Goal: Task Accomplishment & Management: Manage account settings

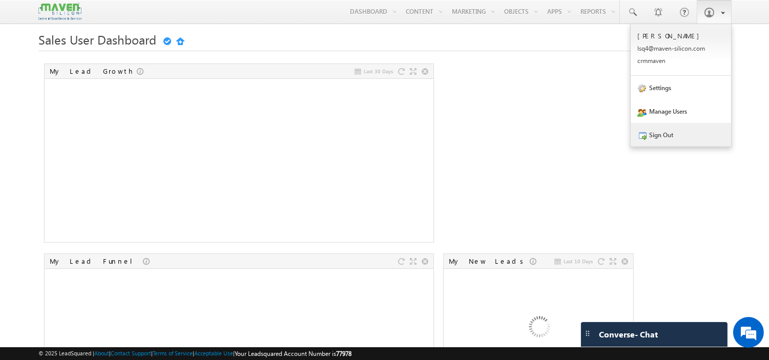
click at [684, 137] on link "Sign Out" at bounding box center [681, 135] width 100 height 24
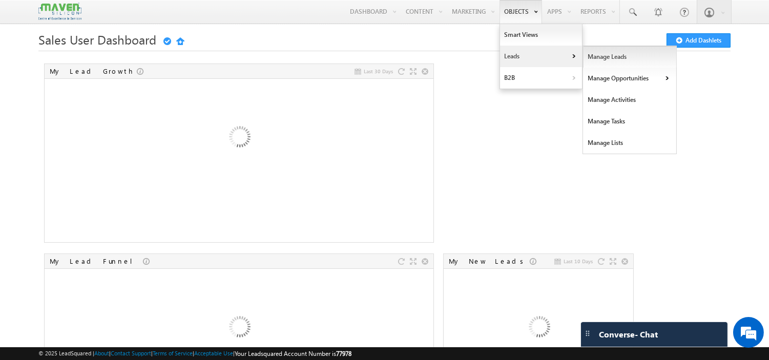
click at [595, 57] on link "Manage Leads" at bounding box center [630, 57] width 94 height 22
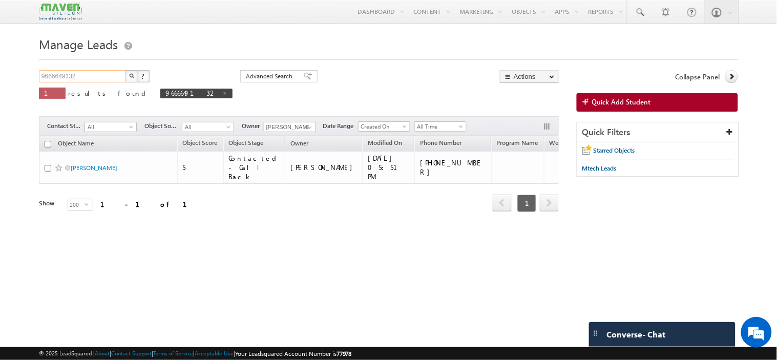
drag, startPoint x: 94, startPoint y: 79, endPoint x: 0, endPoint y: 84, distance: 93.9
click at [0, 84] on body "Menu [PERSON_NAME] lsq4@ maven -sili con.c om" at bounding box center [388, 145] width 777 height 290
paste input "79893 17154"
type input "79893 17154"
click at [125, 70] on button "button" at bounding box center [131, 76] width 13 height 12
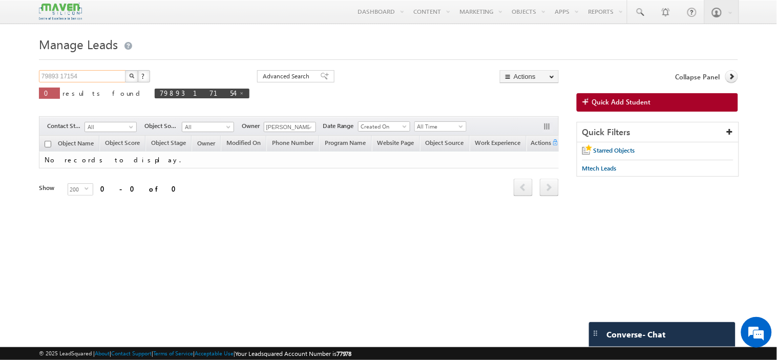
click at [60, 75] on input "79893 17154" at bounding box center [83, 76] width 88 height 12
type input "7989317154"
click at [125, 70] on button "button" at bounding box center [131, 76] width 13 height 12
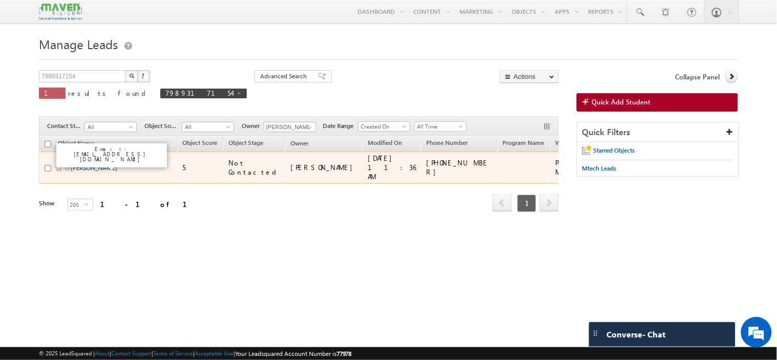
click at [81, 164] on link "Teku kamal sai santosh" at bounding box center [94, 168] width 47 height 8
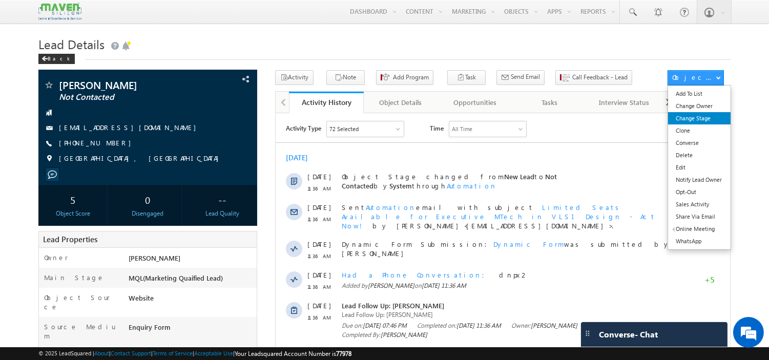
click at [689, 114] on link "Change Stage" at bounding box center [699, 118] width 62 height 12
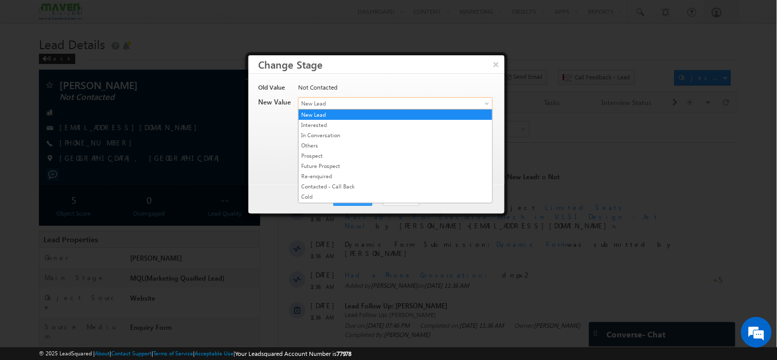
click at [342, 105] on span "New Lead" at bounding box center [379, 103] width 160 height 9
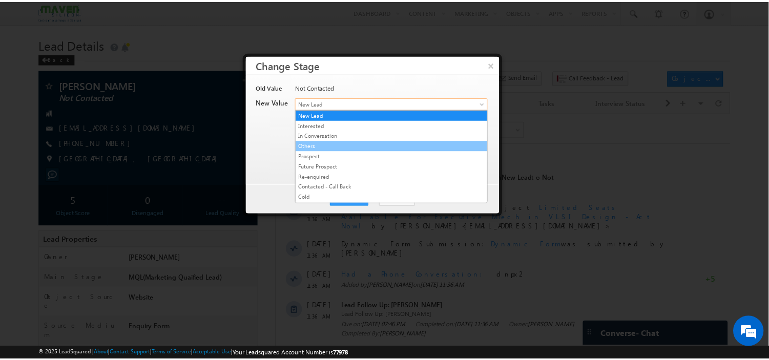
scroll to position [197, 0]
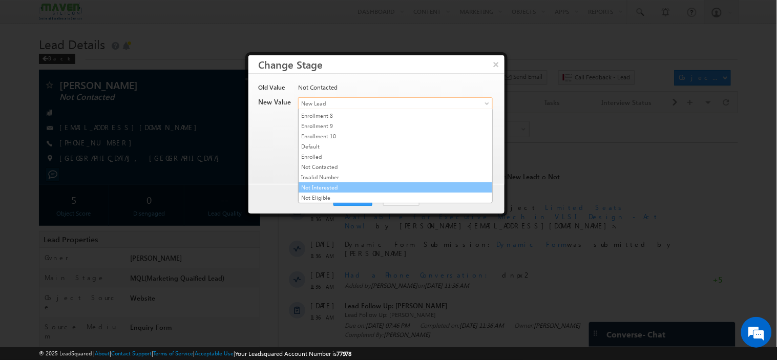
click at [334, 186] on link "Not Interested" at bounding box center [396, 187] width 194 height 9
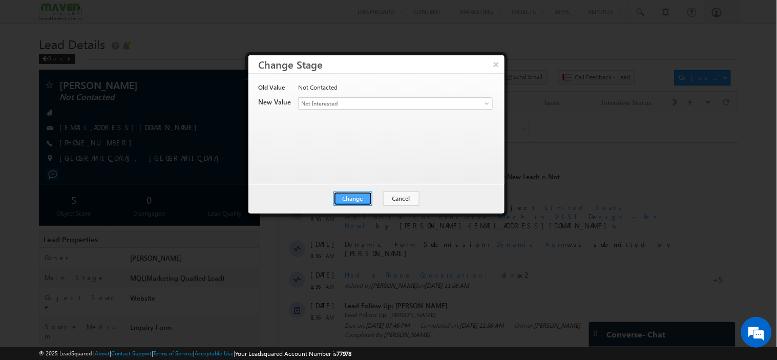
click at [349, 198] on button "Change" at bounding box center [353, 199] width 39 height 14
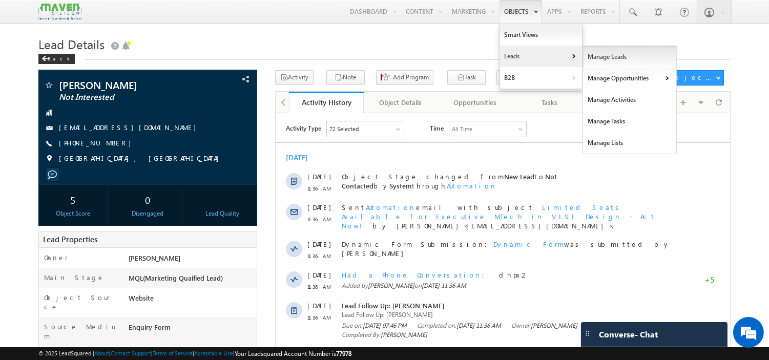
click at [604, 55] on link "Manage Leads" at bounding box center [630, 57] width 94 height 22
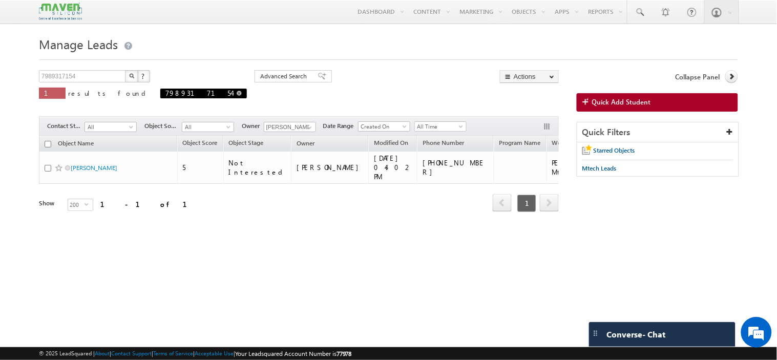
click at [160, 93] on span "7989317154" at bounding box center [203, 94] width 87 height 10
drag, startPoint x: 119, startPoint y: 74, endPoint x: 0, endPoint y: 63, distance: 119.9
click at [0, 63] on body "Menu Komal lsq4@ maven -sili con.c om" at bounding box center [388, 145] width 777 height 290
paste input "-8857941484"
type input "-8857941484"
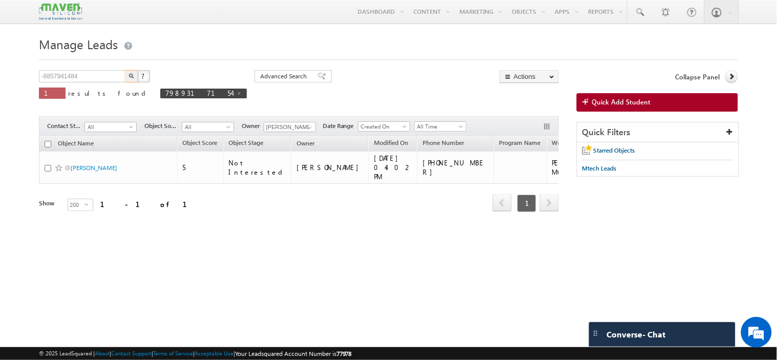
click at [125, 70] on button "button" at bounding box center [131, 76] width 13 height 12
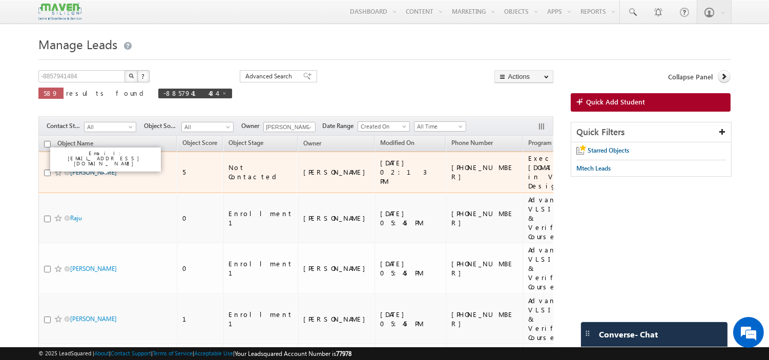
click at [102, 169] on link "[PERSON_NAME]" at bounding box center [93, 173] width 47 height 8
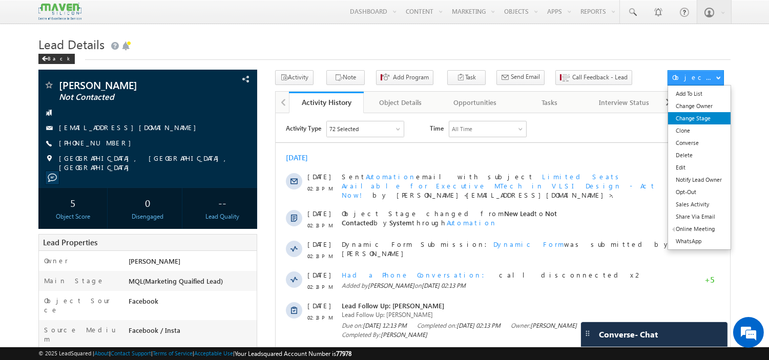
click at [695, 121] on link "Change Stage" at bounding box center [699, 118] width 62 height 12
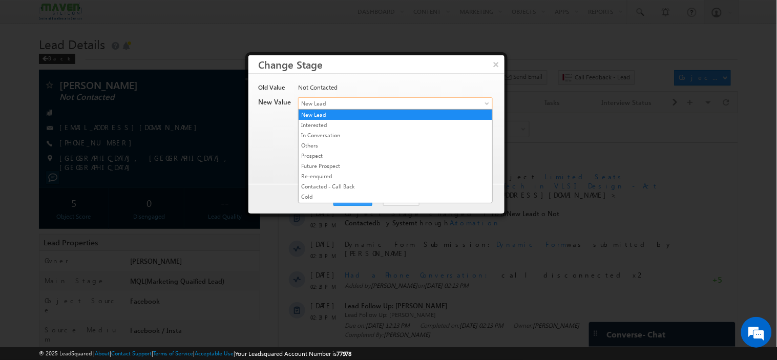
click at [346, 105] on span "New Lead" at bounding box center [379, 103] width 160 height 9
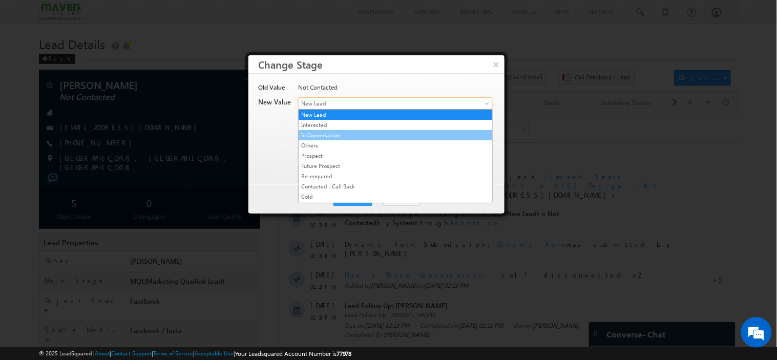
click at [355, 136] on link "In Conversation" at bounding box center [396, 135] width 194 height 9
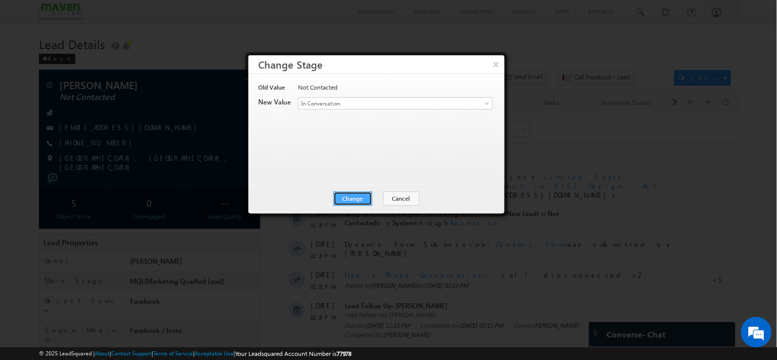
click at [359, 197] on button "Change" at bounding box center [353, 199] width 39 height 14
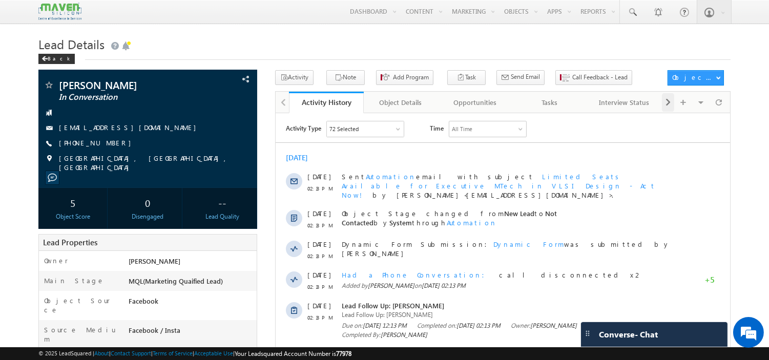
click at [664, 107] on div at bounding box center [668, 102] width 12 height 18
click at [610, 105] on div "Notes" at bounding box center [623, 102] width 57 height 12
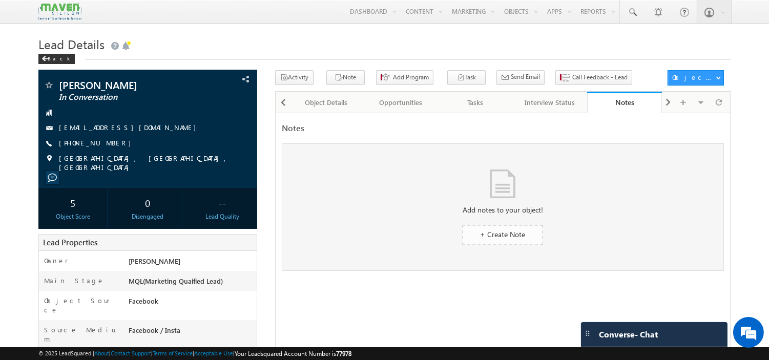
click at [505, 231] on span "+ Create Note" at bounding box center [502, 235] width 45 height 10
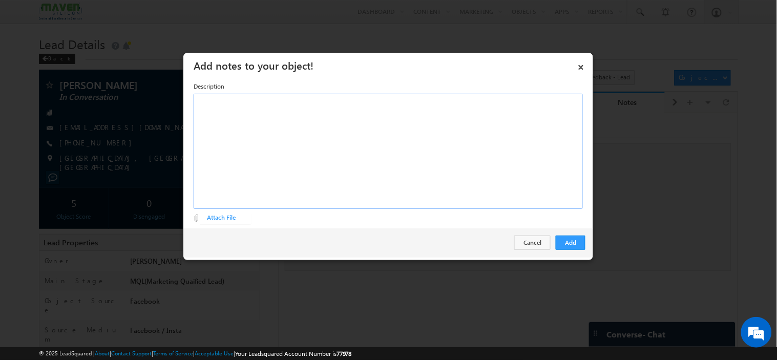
click at [373, 147] on div "Rich Text Editor, Description-inline-editor-div" at bounding box center [388, 151] width 389 height 115
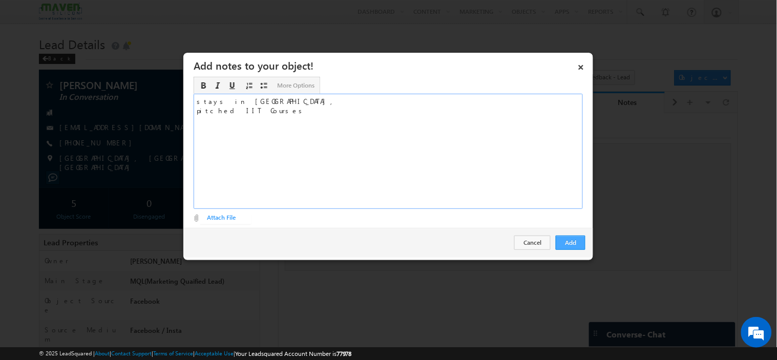
click at [575, 244] on button "Add" at bounding box center [571, 243] width 30 height 14
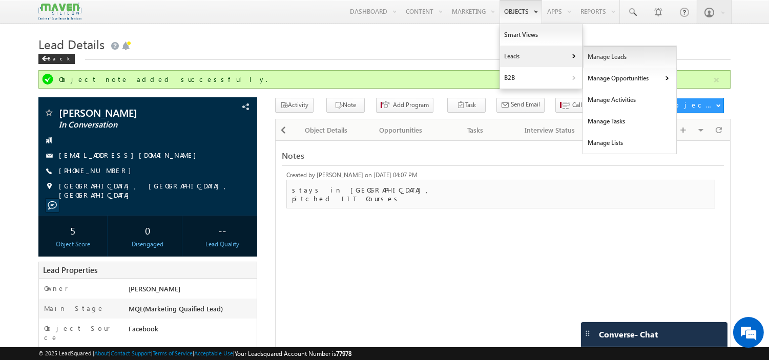
click at [593, 55] on link "Manage Leads" at bounding box center [630, 57] width 94 height 22
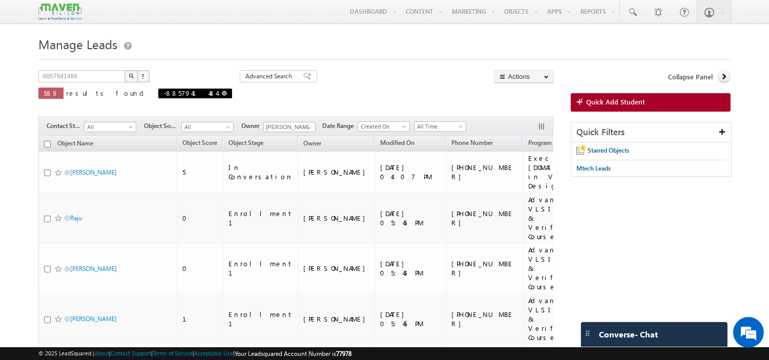
click at [222, 96] on span at bounding box center [224, 93] width 5 height 5
type input "Search Objects"
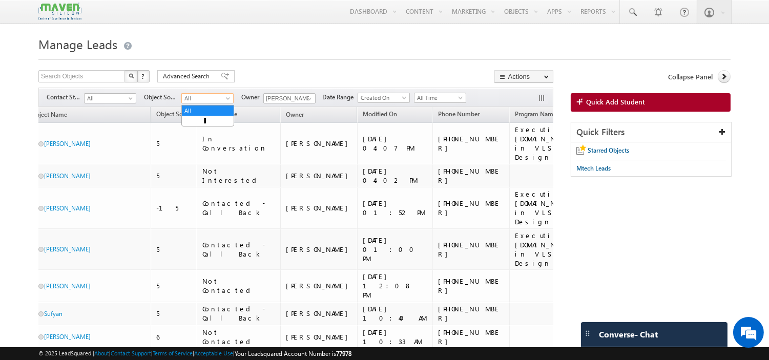
click at [228, 103] on span at bounding box center [229, 100] width 8 height 8
click at [133, 98] on span at bounding box center [132, 100] width 8 height 8
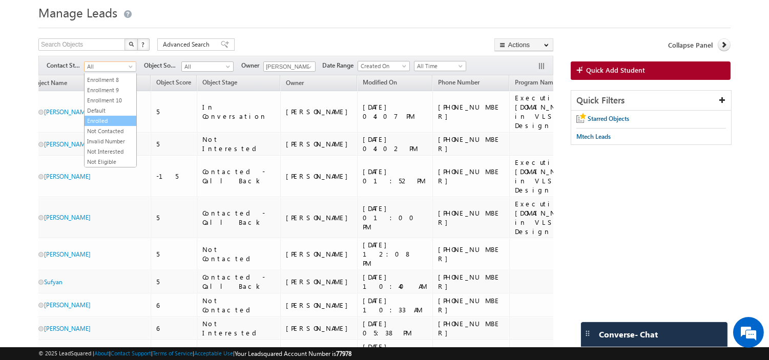
scroll to position [31, 0]
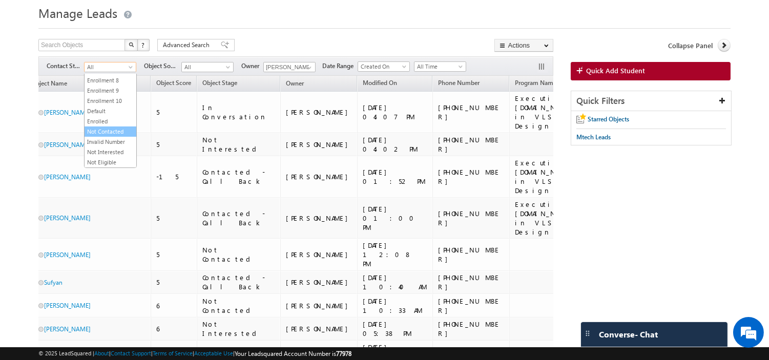
click at [120, 127] on link "Not Contacted" at bounding box center [111, 131] width 52 height 9
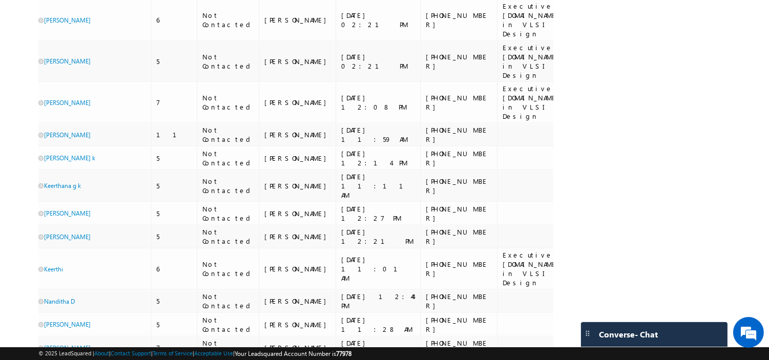
scroll to position [893, 0]
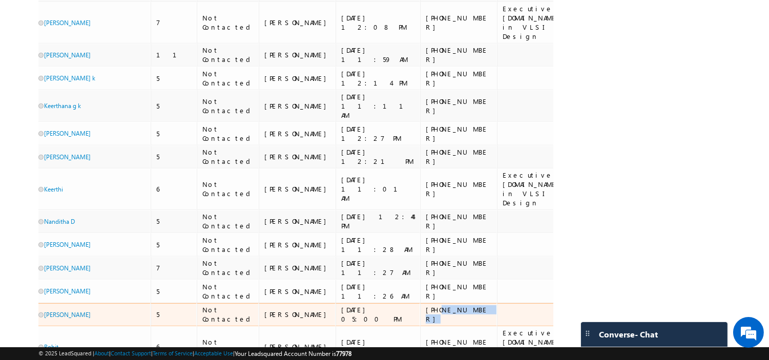
drag, startPoint x: 387, startPoint y: 143, endPoint x: 340, endPoint y: 146, distance: 46.7
click at [426, 305] on div "+91-8142499270" at bounding box center [459, 314] width 67 height 18
copy div "8142499270"
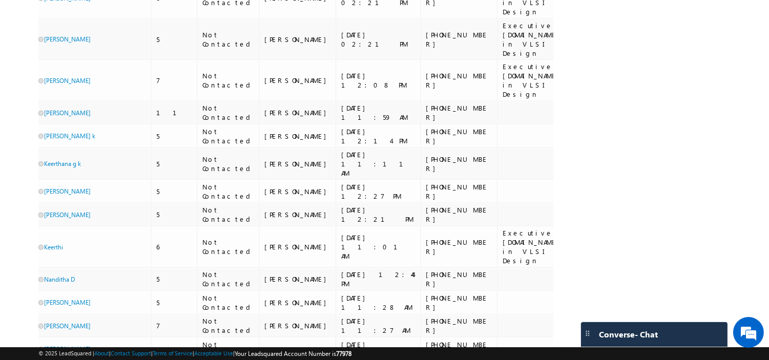
scroll to position [834, 0]
copy div "8142499270"
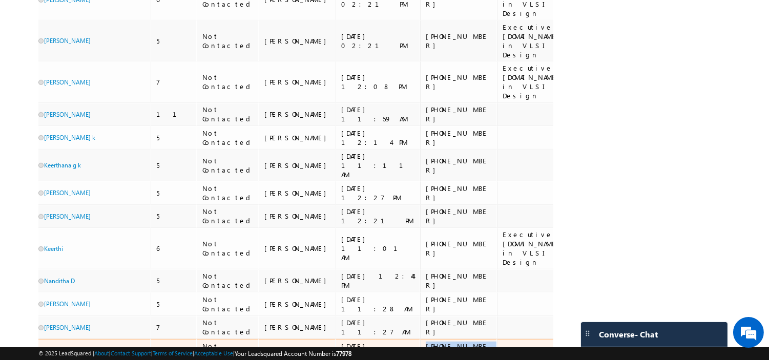
drag, startPoint x: 385, startPoint y: 179, endPoint x: 325, endPoint y: 190, distance: 61.4
click at [420, 339] on td "+91-8409120774" at bounding box center [458, 351] width 77 height 24
click at [86, 347] on link "HIMANSHU DUTTA" at bounding box center [67, 351] width 47 height 8
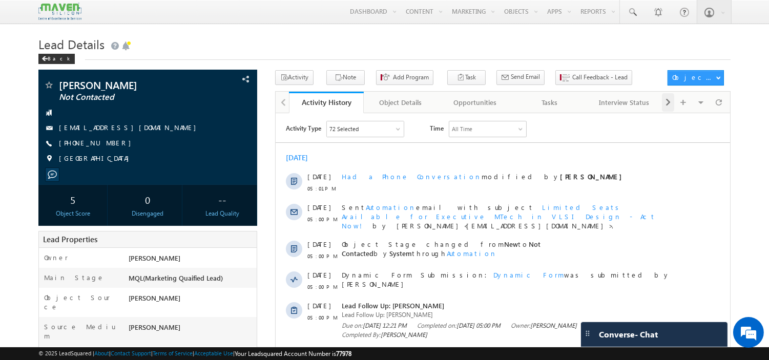
click at [672, 105] on div at bounding box center [668, 102] width 12 height 18
click at [626, 94] on link "Notes" at bounding box center [624, 103] width 74 height 22
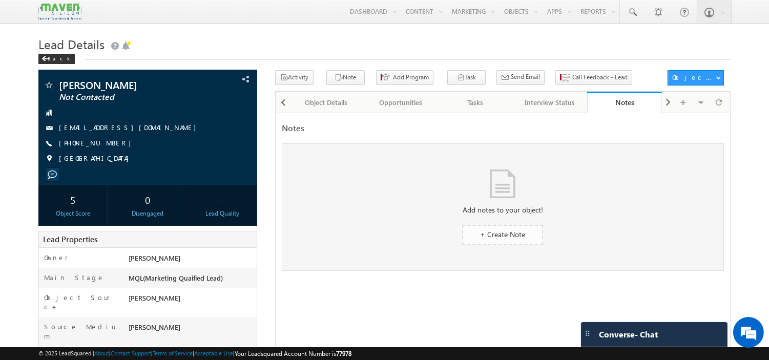
click at [490, 230] on span "+ Create Note" at bounding box center [502, 235] width 45 height 10
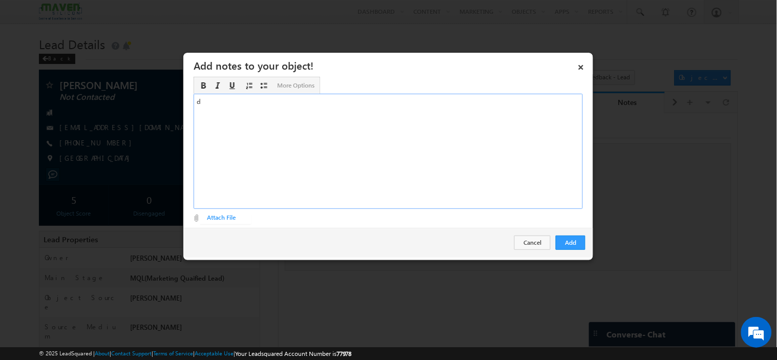
click at [347, 170] on div "d" at bounding box center [388, 151] width 389 height 115
click at [561, 241] on button "Add" at bounding box center [571, 243] width 30 height 14
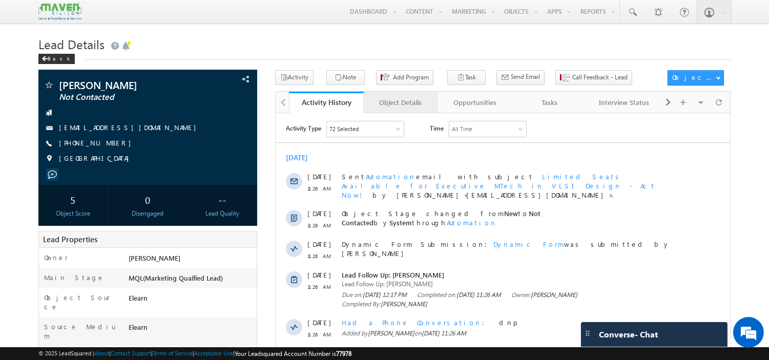
click at [383, 101] on div "Object Details" at bounding box center [400, 102] width 57 height 12
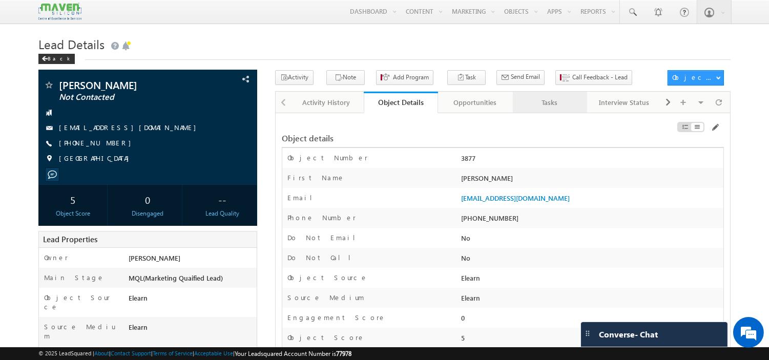
click at [546, 103] on div "Tasks" at bounding box center [549, 102] width 57 height 12
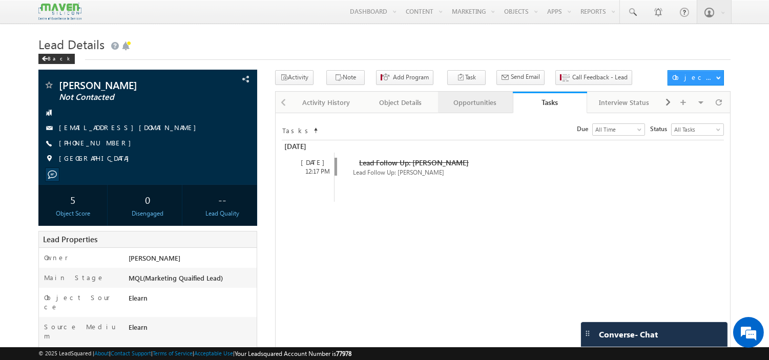
click at [479, 106] on div "Opportunities" at bounding box center [474, 102] width 57 height 12
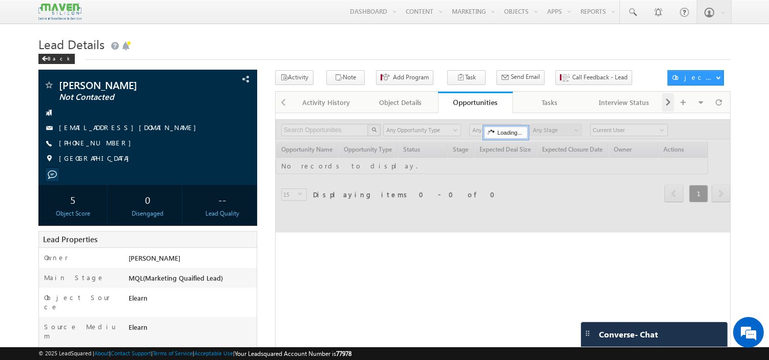
click at [666, 95] on span at bounding box center [668, 102] width 6 height 18
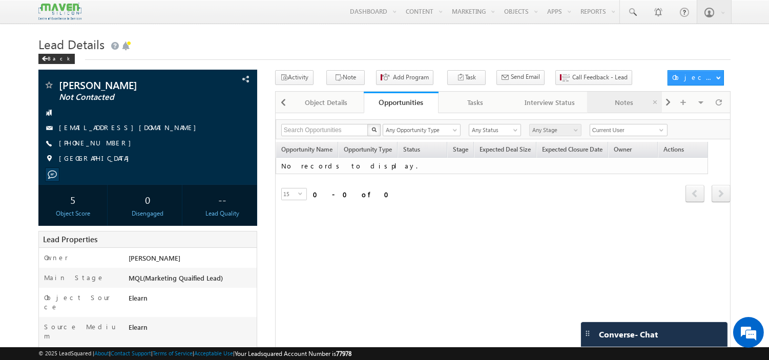
click at [623, 113] on link "Notes" at bounding box center [624, 103] width 74 height 22
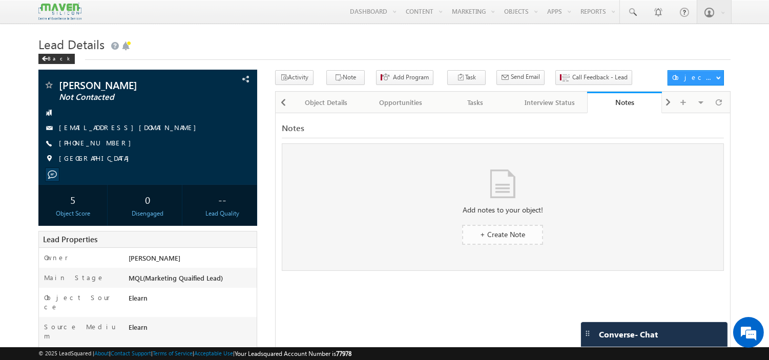
click at [512, 234] on span "+ Create Note" at bounding box center [502, 235] width 45 height 10
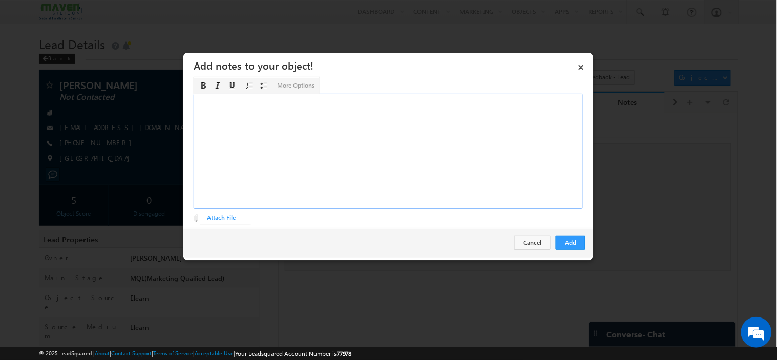
click at [326, 155] on div "Rich Text Editor, Description-inline-editor-div" at bounding box center [388, 151] width 389 height 115
click at [532, 244] on button "Cancel" at bounding box center [533, 243] width 36 height 14
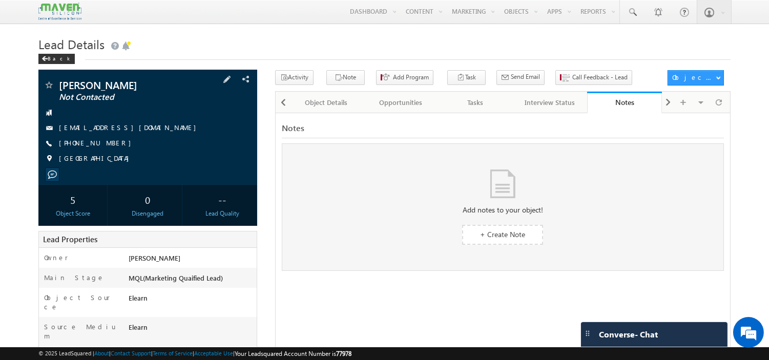
click at [111, 141] on div "[PHONE_NUMBER]" at bounding box center [148, 143] width 209 height 10
drag, startPoint x: 111, startPoint y: 141, endPoint x: 109, endPoint y: 147, distance: 5.5
click at [109, 147] on div "[PHONE_NUMBER]" at bounding box center [148, 143] width 209 height 10
copy div "[PHONE_NUMBER]"
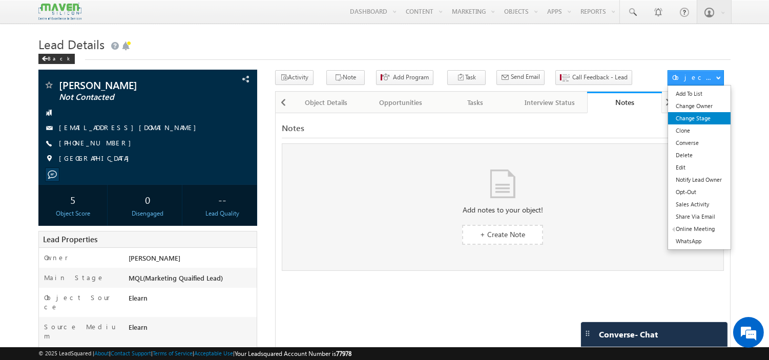
click at [697, 120] on link "Change Stage" at bounding box center [699, 118] width 62 height 12
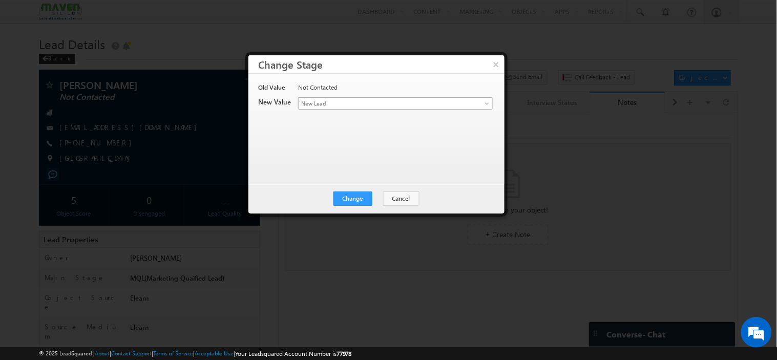
click at [330, 100] on span "New Lead" at bounding box center [379, 103] width 160 height 9
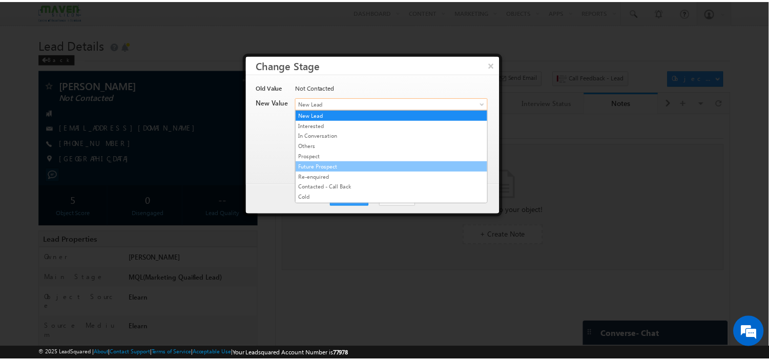
scroll to position [197, 0]
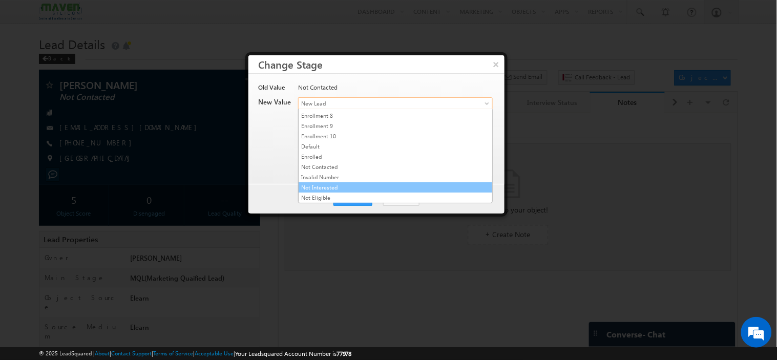
click at [342, 190] on link "Not Interested" at bounding box center [396, 187] width 194 height 9
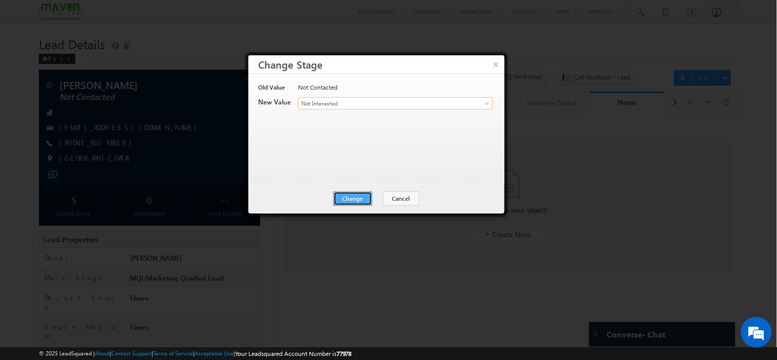
click at [349, 199] on button "Change" at bounding box center [353, 199] width 39 height 14
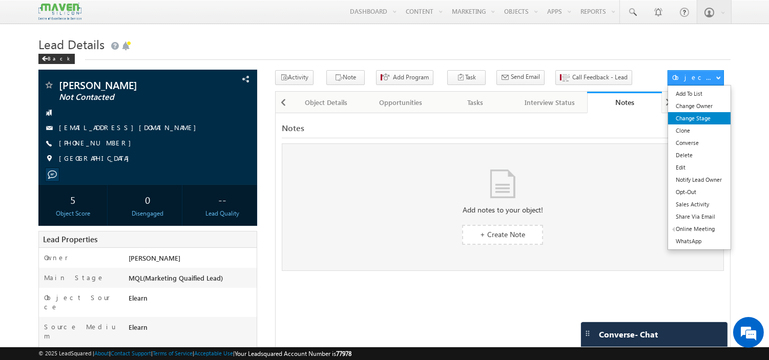
click at [689, 120] on link "Change Stage" at bounding box center [699, 118] width 62 height 12
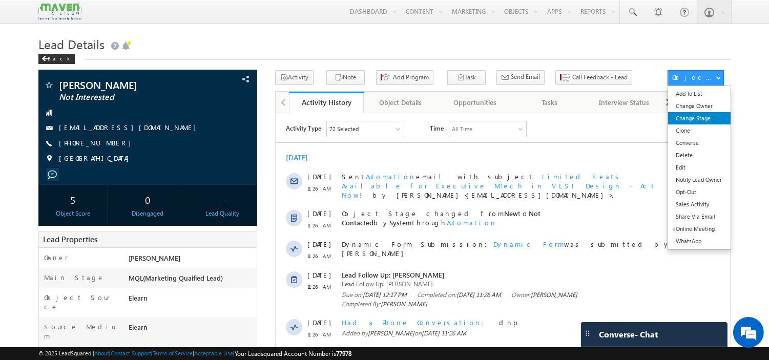
click at [705, 114] on link "Change Stage" at bounding box center [699, 118] width 62 height 12
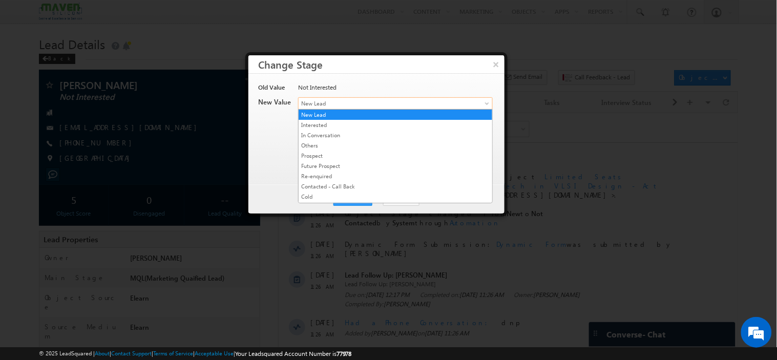
drag, startPoint x: 359, startPoint y: 98, endPoint x: 372, endPoint y: 141, distance: 44.9
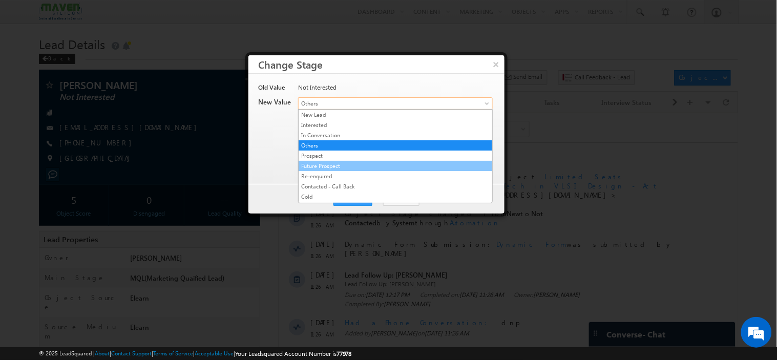
drag, startPoint x: 367, startPoint y: 99, endPoint x: 354, endPoint y: 169, distance: 71.4
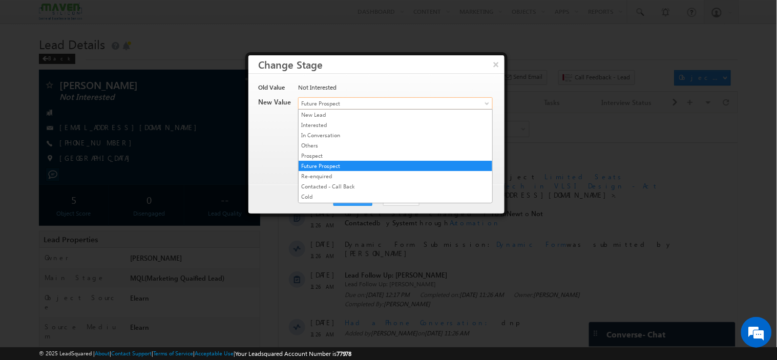
drag, startPoint x: 352, startPoint y: 97, endPoint x: 352, endPoint y: 158, distance: 60.5
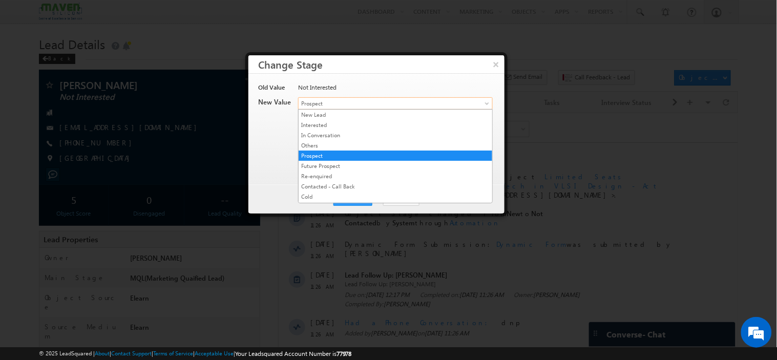
click at [337, 106] on span "Prospect" at bounding box center [379, 103] width 160 height 9
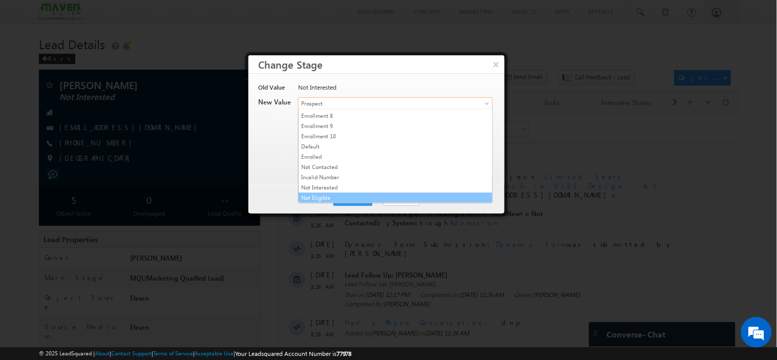
click at [335, 198] on link "Not Eligible" at bounding box center [396, 197] width 194 height 9
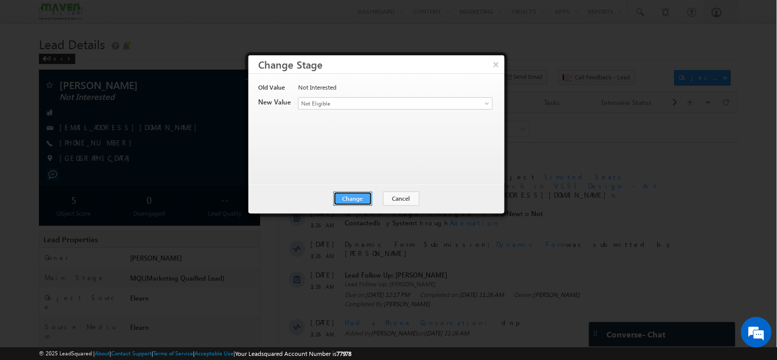
click at [349, 197] on button "Change" at bounding box center [353, 199] width 39 height 14
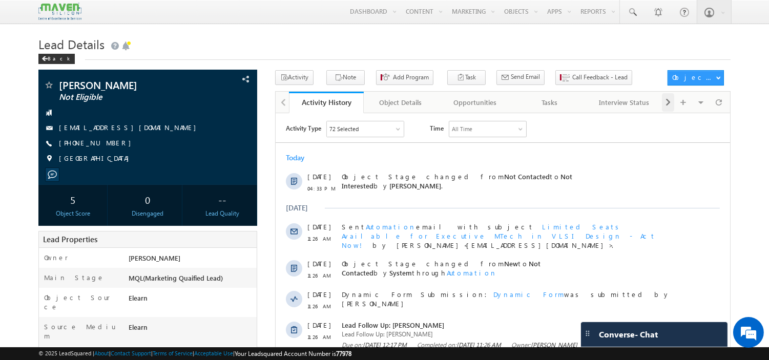
click at [670, 107] on span at bounding box center [668, 102] width 6 height 18
click at [622, 113] on link "Notes" at bounding box center [624, 103] width 74 height 22
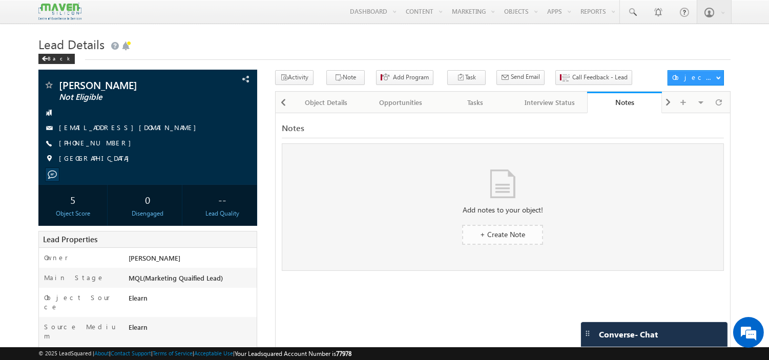
click at [509, 237] on span "+ Create Note" at bounding box center [502, 235] width 45 height 10
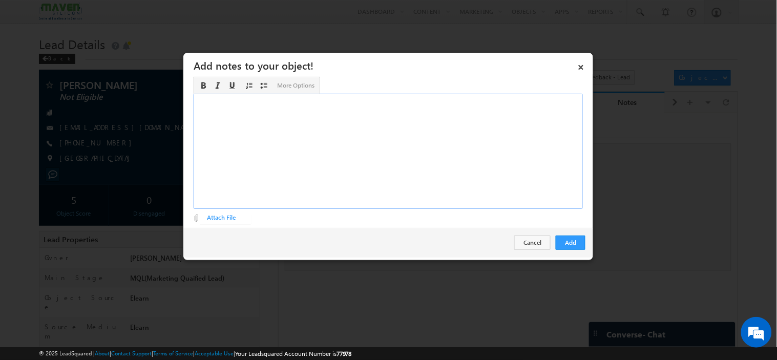
click at [304, 143] on div "Rich Text Editor, Description-inline-editor-div" at bounding box center [388, 151] width 389 height 115
click at [571, 245] on button "Add" at bounding box center [571, 243] width 30 height 14
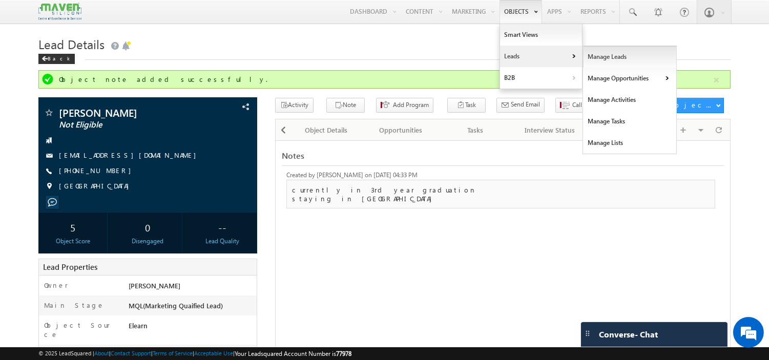
click at [583, 60] on link "Manage Leads" at bounding box center [630, 57] width 94 height 22
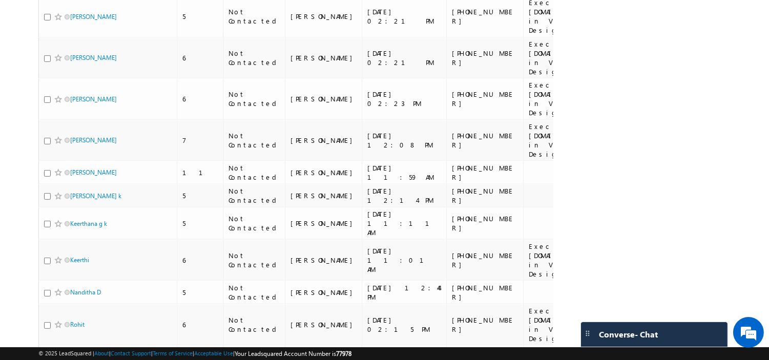
scroll to position [820, 0]
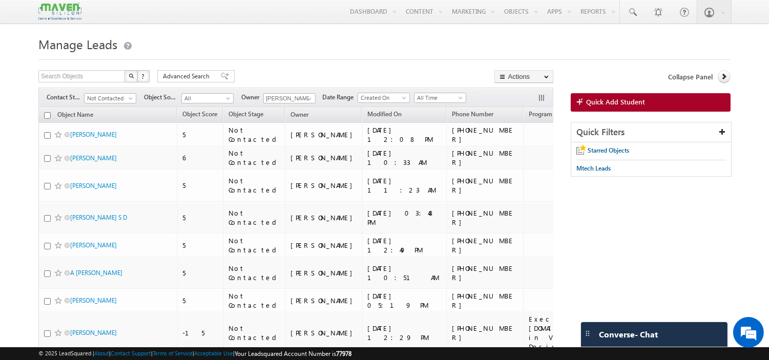
click at [109, 94] on span "Not Contacted" at bounding box center [110, 97] width 52 height 9
click at [109, 98] on span "Not Contacted" at bounding box center [109, 98] width 49 height 9
click at [108, 112] on link "All" at bounding box center [111, 110] width 52 height 9
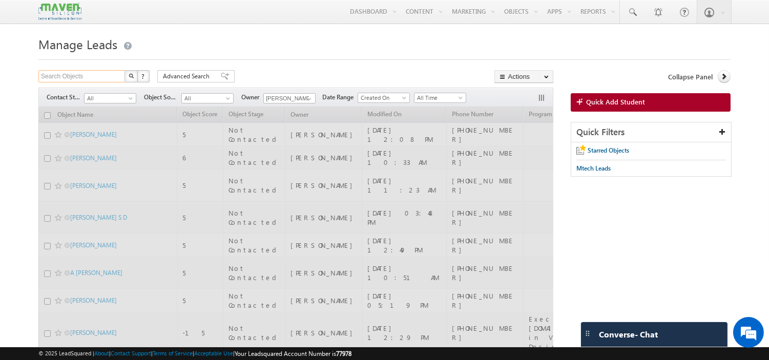
click at [90, 74] on input "Search Objects" at bounding box center [82, 76] width 88 height 12
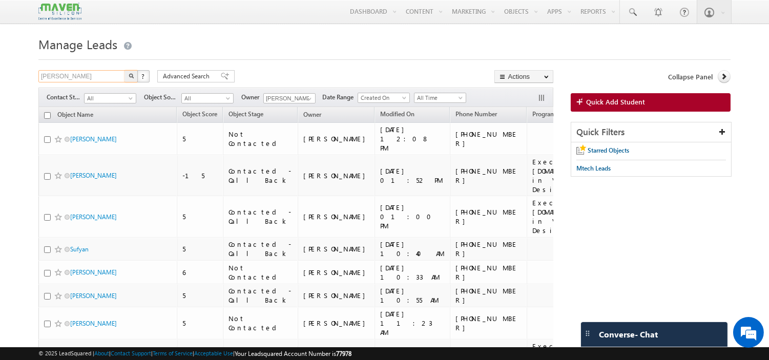
type input "amit soni"
click at [125, 70] on button "button" at bounding box center [131, 76] width 13 height 12
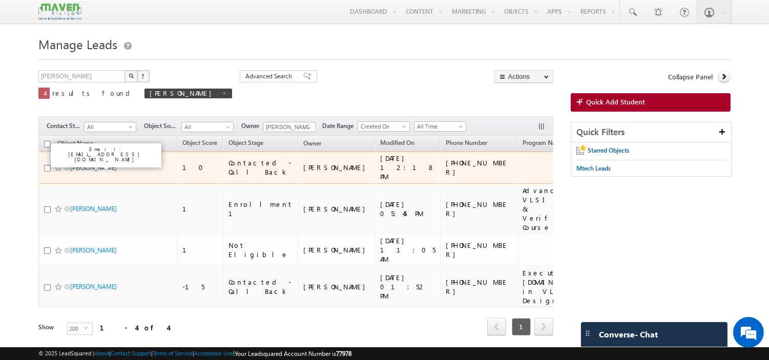
click at [91, 164] on link "Amit K Soni" at bounding box center [93, 168] width 47 height 8
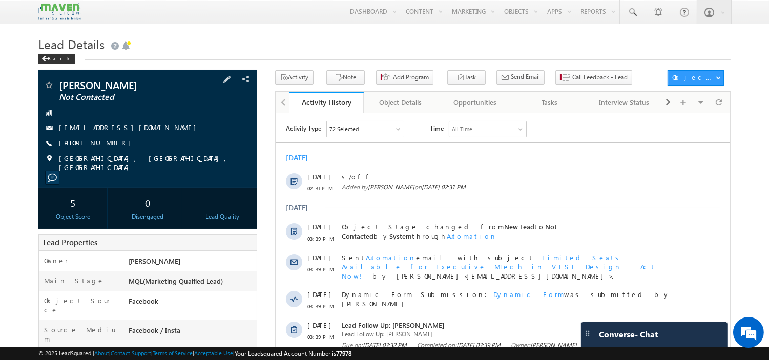
drag, startPoint x: 119, startPoint y: 146, endPoint x: 108, endPoint y: 148, distance: 10.9
click at [108, 148] on div "[PHONE_NUMBER]" at bounding box center [148, 143] width 209 height 10
copy div "[PHONE_NUMBER]"
drag, startPoint x: 151, startPoint y: 129, endPoint x: 141, endPoint y: 131, distance: 9.9
click at [141, 131] on div "[EMAIL_ADDRESS][DOMAIN_NAME]" at bounding box center [148, 128] width 209 height 10
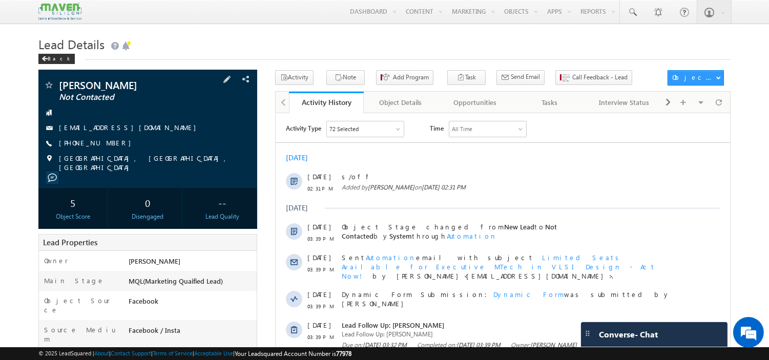
copy div "[EMAIL_ADDRESS][DOMAIN_NAME]"
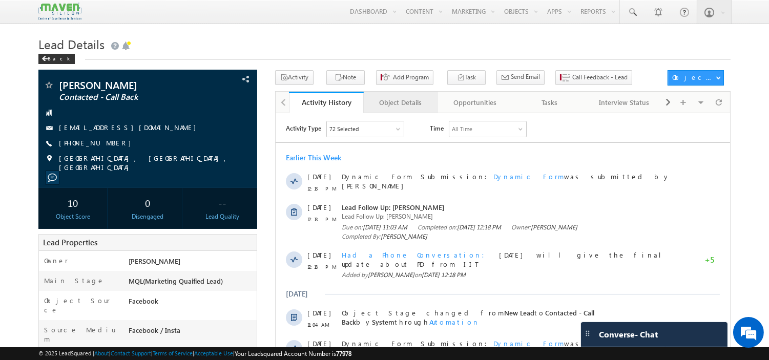
click at [391, 100] on div "Object Details" at bounding box center [400, 102] width 57 height 12
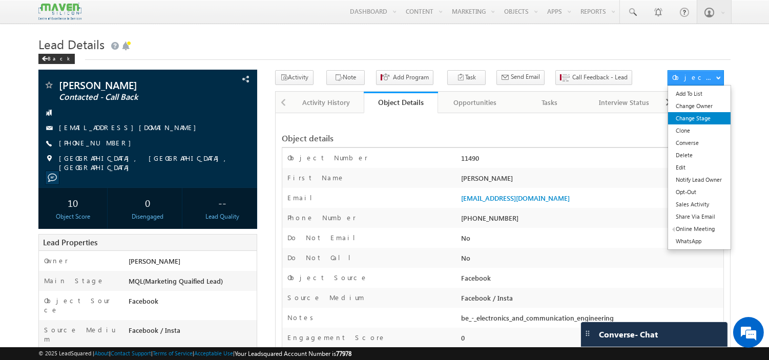
click at [694, 125] on link "Change Stage" at bounding box center [699, 118] width 62 height 12
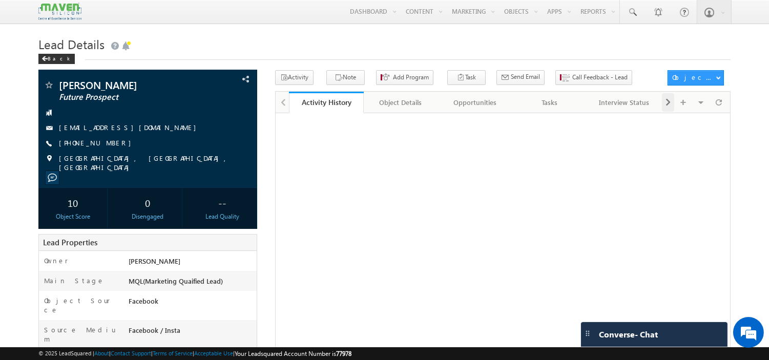
click at [668, 110] on span at bounding box center [668, 102] width 6 height 18
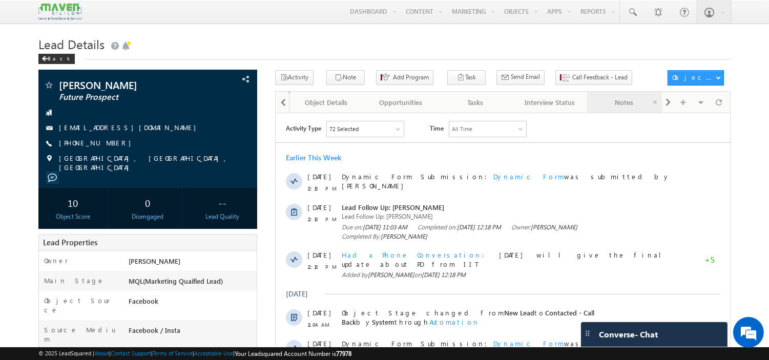
click at [611, 108] on div "Notes" at bounding box center [623, 102] width 57 height 12
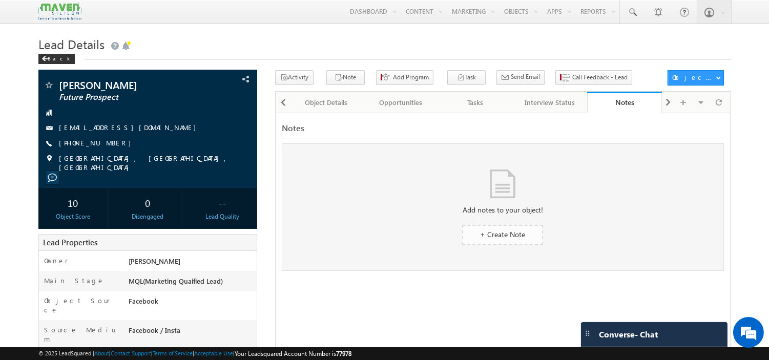
click at [521, 238] on span "+ Create Note" at bounding box center [502, 235] width 45 height 10
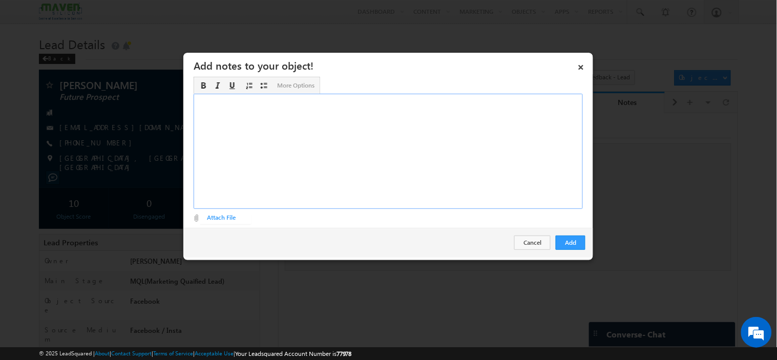
click at [339, 152] on div "Rich Text Editor, Description-inline-editor-div" at bounding box center [388, 151] width 389 height 115
click at [197, 100] on div "looking for PD PT Next batch as his kids are very young ," at bounding box center [388, 151] width 389 height 115
click at [285, 100] on div "looking for PD PT Next batch as his kids are very young ," at bounding box center [388, 151] width 389 height 115
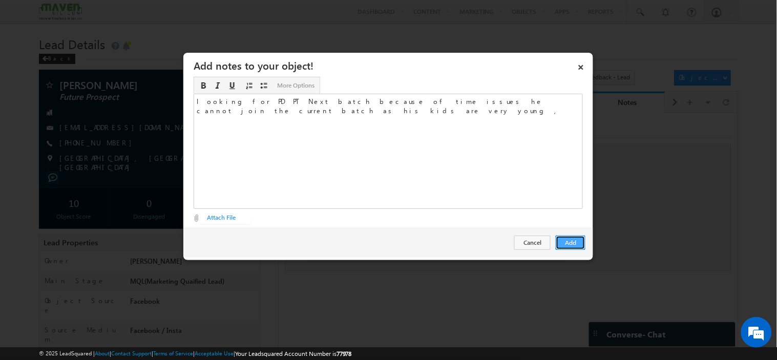
click at [570, 244] on button "Add" at bounding box center [571, 243] width 30 height 14
